Goal: Information Seeking & Learning: Learn about a topic

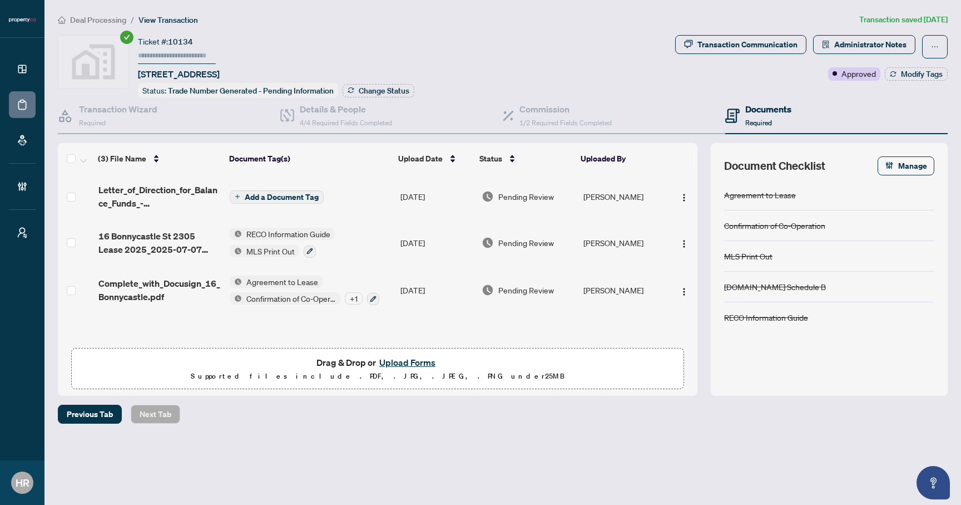
scroll to position [1, 0]
click at [166, 195] on span "Letter_of_Direction_for_Balance_Funds_-_Lease_Transactions_.pdf" at bounding box center [159, 195] width 123 height 27
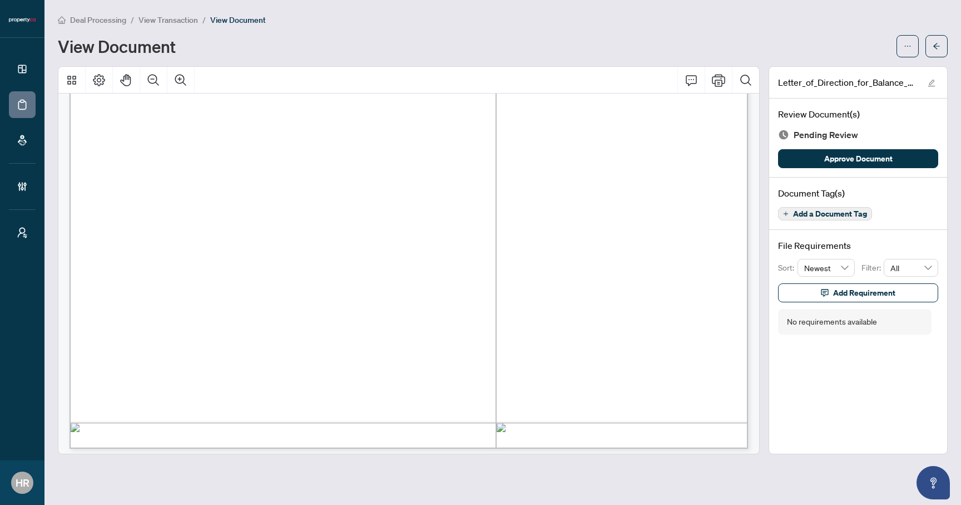
scroll to position [541, 0]
click at [931, 43] on button "button" at bounding box center [937, 46] width 22 height 22
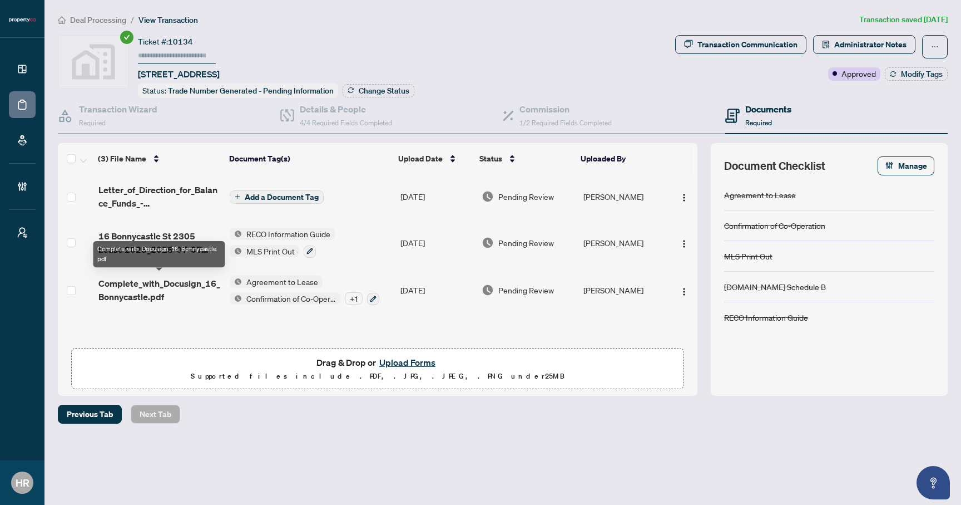
scroll to position [1, 0]
click at [348, 292] on div "+ 1" at bounding box center [354, 298] width 18 height 12
click at [175, 284] on span "Complete_with_Docusign_16_Bonnycastle.pdf" at bounding box center [159, 289] width 123 height 27
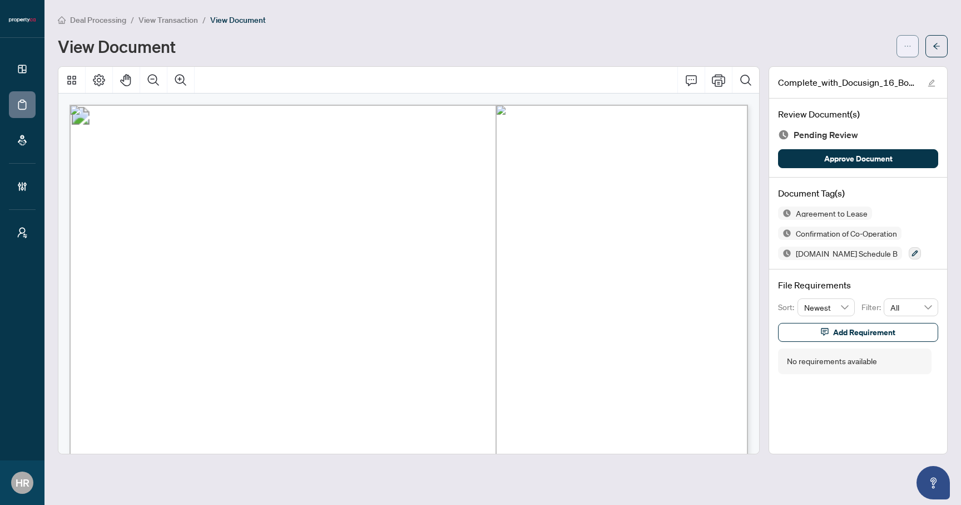
click at [911, 45] on icon "ellipsis" at bounding box center [908, 46] width 8 height 8
click at [372, 32] on div "Deal Processing / View Transaction / View Document View Document" at bounding box center [503, 35] width 890 height 44
click at [933, 52] on span "button" at bounding box center [937, 46] width 8 height 18
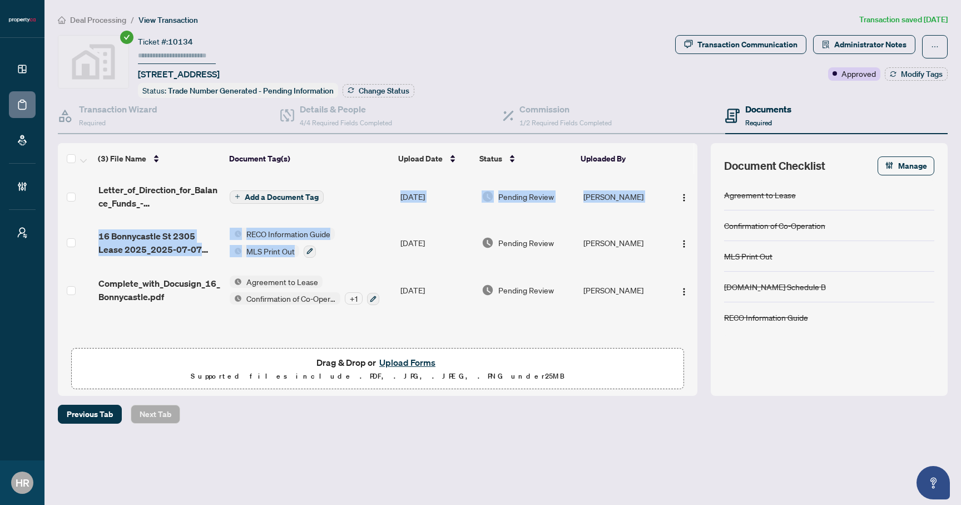
drag, startPoint x: 363, startPoint y: 194, endPoint x: 357, endPoint y: 229, distance: 35.5
click at [357, 229] on tbody "Letter_of_Direction_for_Balance_Funds_-_Lease_Transactions_.pdf Add a Document …" at bounding box center [378, 244] width 640 height 140
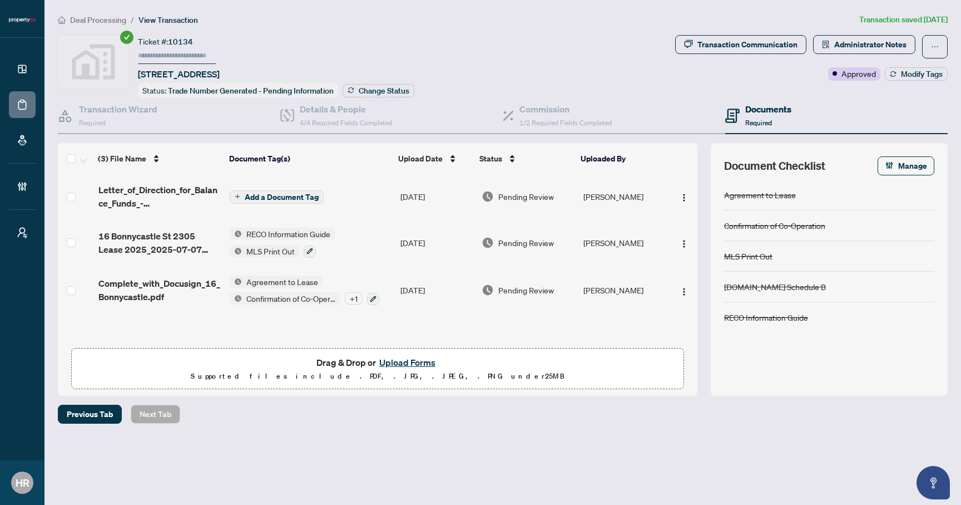
click at [349, 243] on td "RECO Information Guide MLS Print Out" at bounding box center [310, 243] width 171 height 48
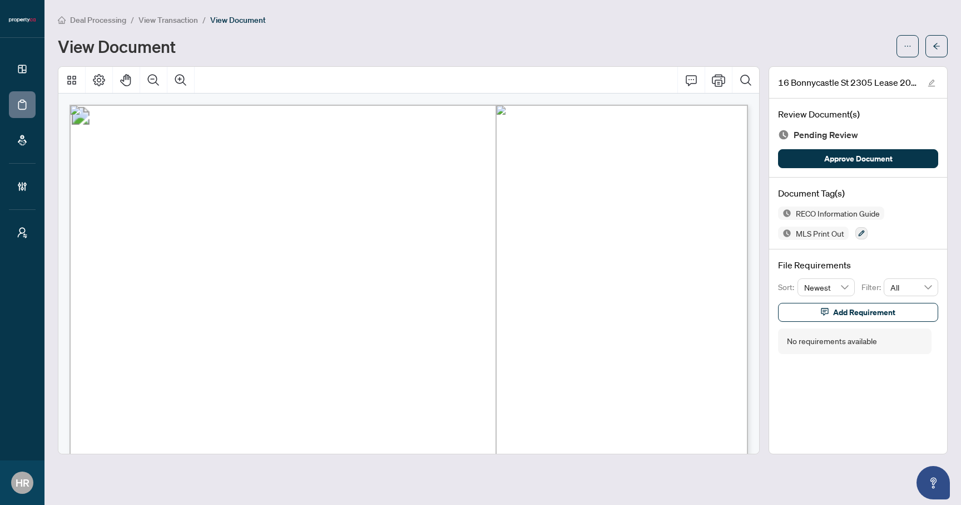
click at [49, 329] on main "Deal Processing / View Transaction / View Document View Document 16 Bonnycastle…" at bounding box center [503, 252] width 917 height 505
click at [937, 47] on icon "arrow-left" at bounding box center [937, 46] width 8 height 8
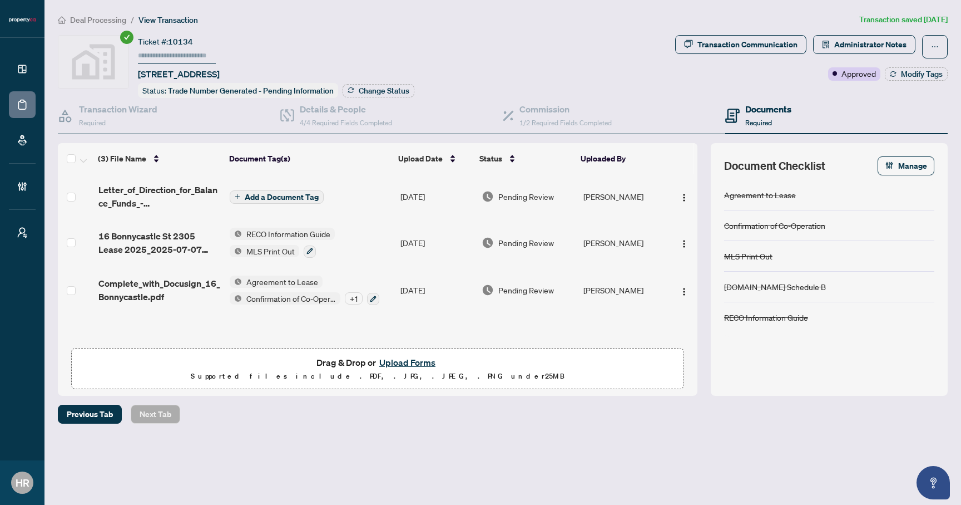
click at [367, 245] on td "RECO Information Guide MLS Print Out" at bounding box center [310, 243] width 171 height 48
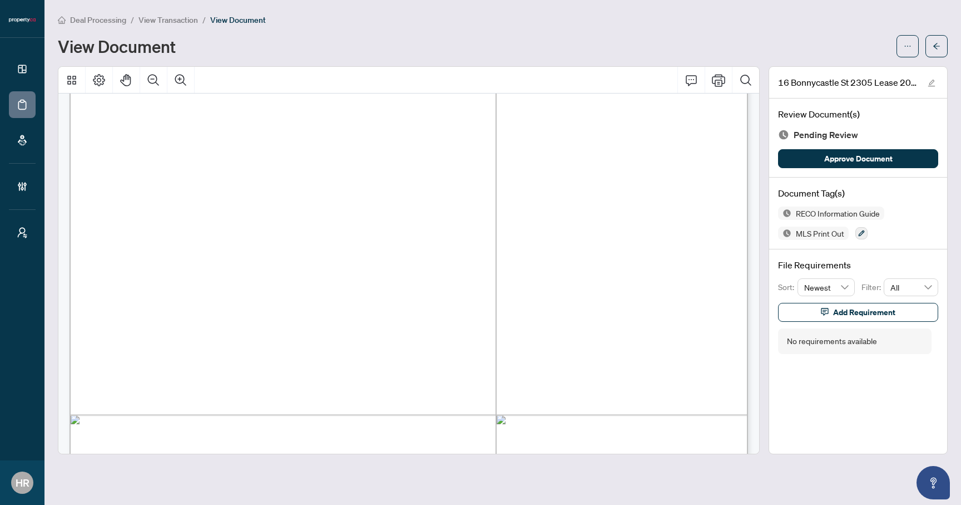
scroll to position [1036, 0]
